Goal: Task Accomplishment & Management: Use online tool/utility

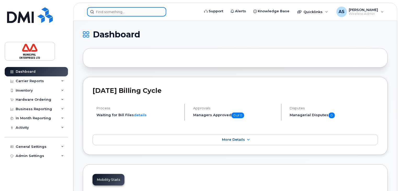
click at [121, 13] on input at bounding box center [126, 11] width 79 height 9
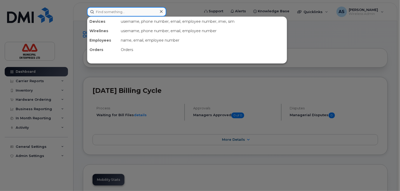
paste input "Darla Richardson"
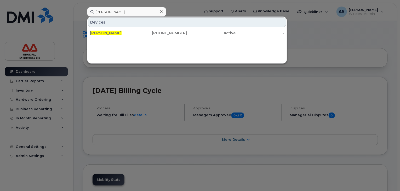
click at [319, 40] on div at bounding box center [200, 95] width 400 height 191
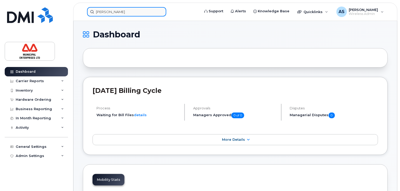
click at [102, 14] on input "Darla Richardson" at bounding box center [126, 11] width 79 height 9
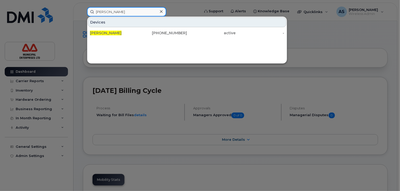
click at [132, 12] on input "Darla Richardson" at bounding box center [126, 11] width 79 height 9
drag, startPoint x: 133, startPoint y: 11, endPoint x: 68, endPoint y: -1, distance: 66.0
paste input "506-440-9694"
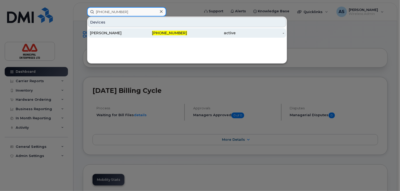
type input "506-440-9694"
click at [139, 33] on div "506-440-9694" at bounding box center [163, 32] width 49 height 5
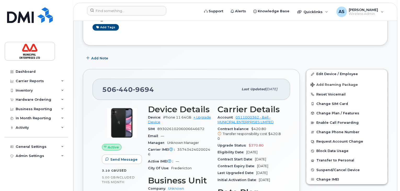
scroll to position [105, 0]
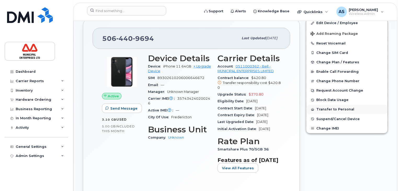
click at [332, 109] on button "Transfer to Personal" at bounding box center [347, 109] width 81 height 9
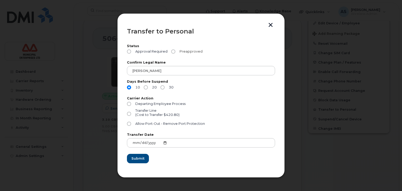
click at [189, 52] on span "Preapproved" at bounding box center [189, 51] width 25 height 4
click at [175, 52] on input "Preapproved" at bounding box center [173, 51] width 4 height 4
radio input "true"
click at [160, 102] on span "Departing Employee Process" at bounding box center [160, 104] width 50 height 4
click at [131, 102] on input "Departing Employee Process" at bounding box center [129, 104] width 4 height 4
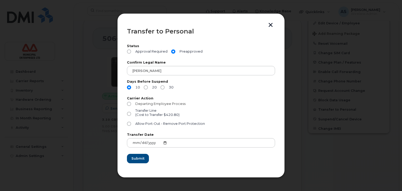
radio input "true"
click at [139, 158] on span "Submit" at bounding box center [137, 158] width 13 height 5
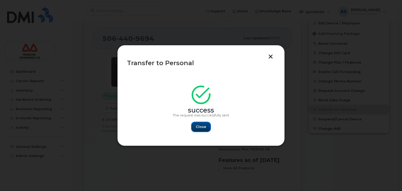
click at [203, 125] on span "Close" at bounding box center [201, 126] width 10 height 5
